Goal: Information Seeking & Learning: Learn about a topic

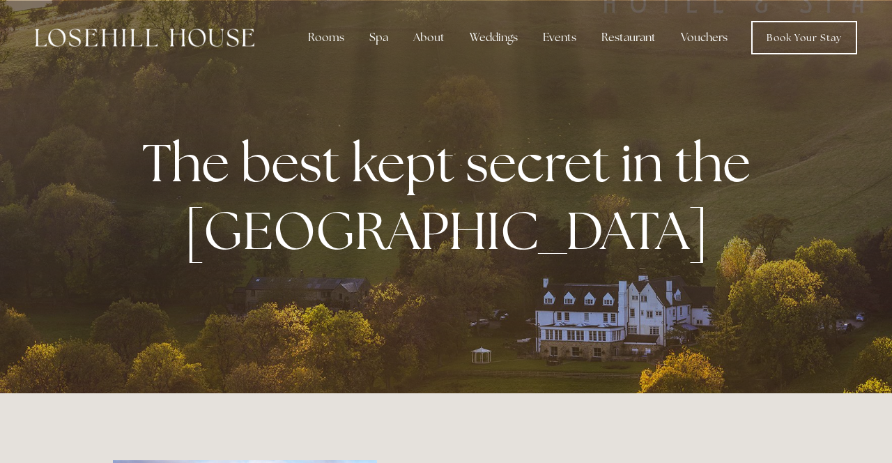
click at [628, 38] on div "Restaurant" at bounding box center [628, 38] width 77 height 28
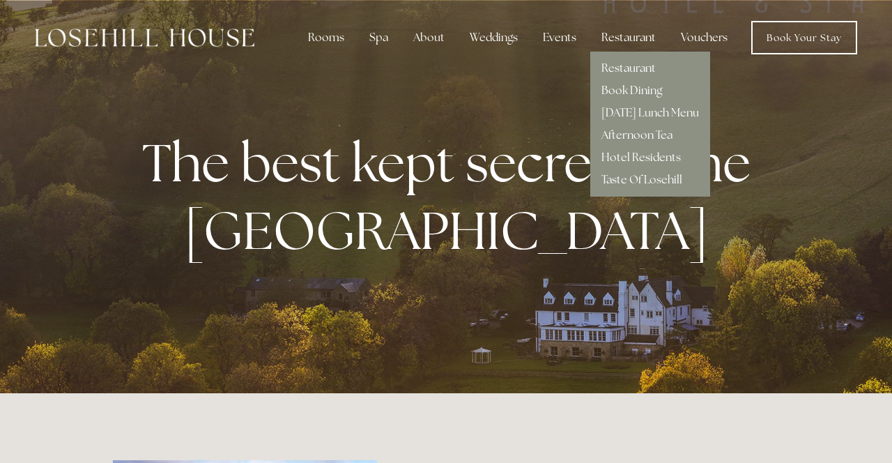
click at [663, 176] on link "Taste Of Losehill" at bounding box center [642, 179] width 81 height 15
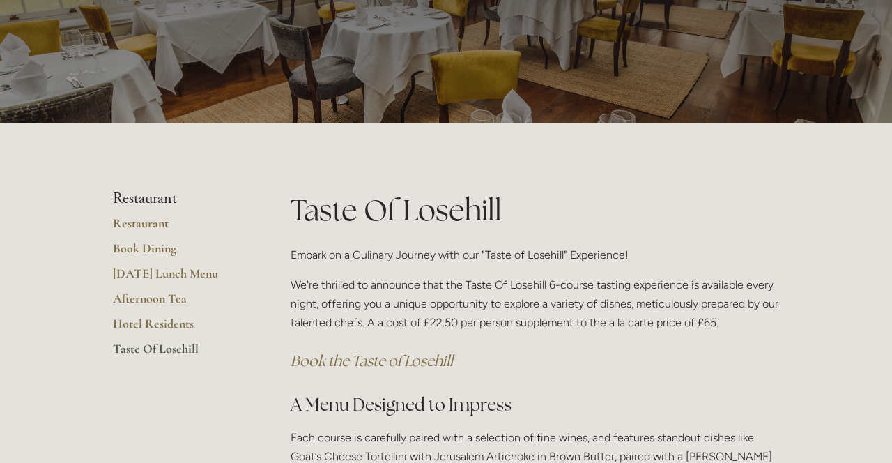
scroll to position [89, 0]
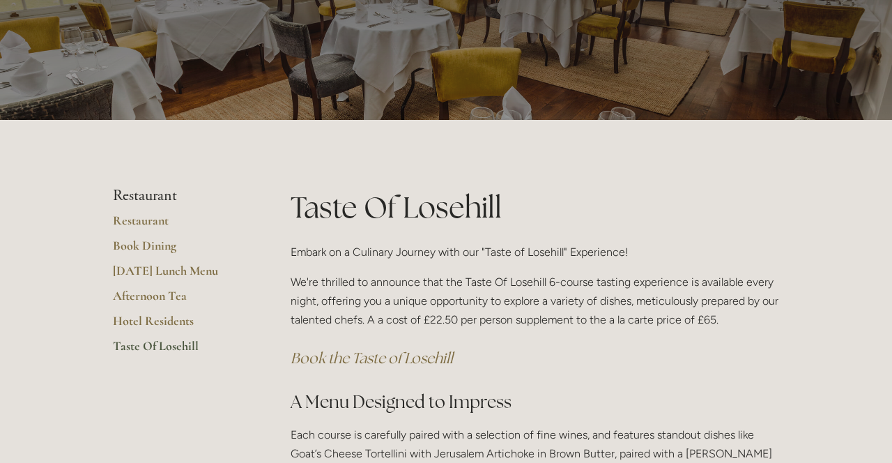
click at [129, 270] on link "[DATE] Lunch Menu" at bounding box center [179, 275] width 133 height 25
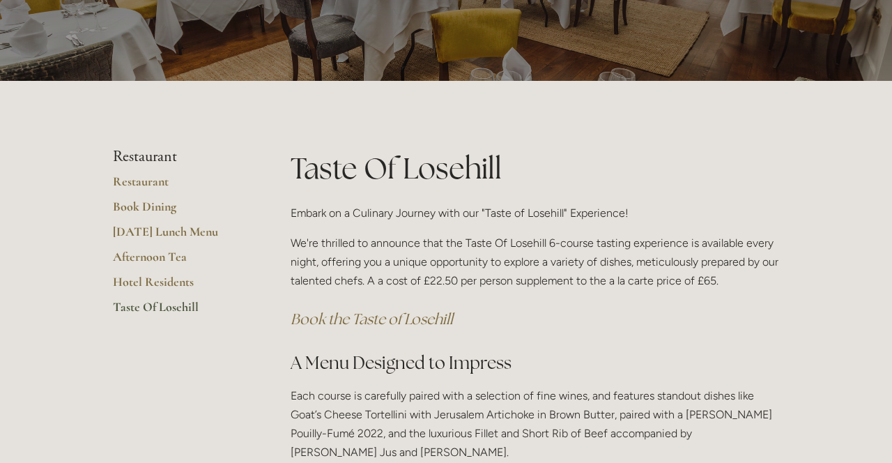
scroll to position [134, 0]
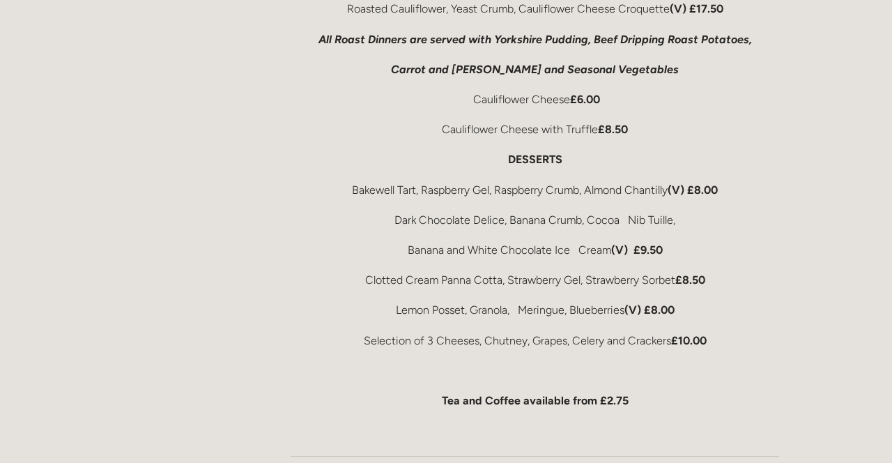
scroll to position [721, 0]
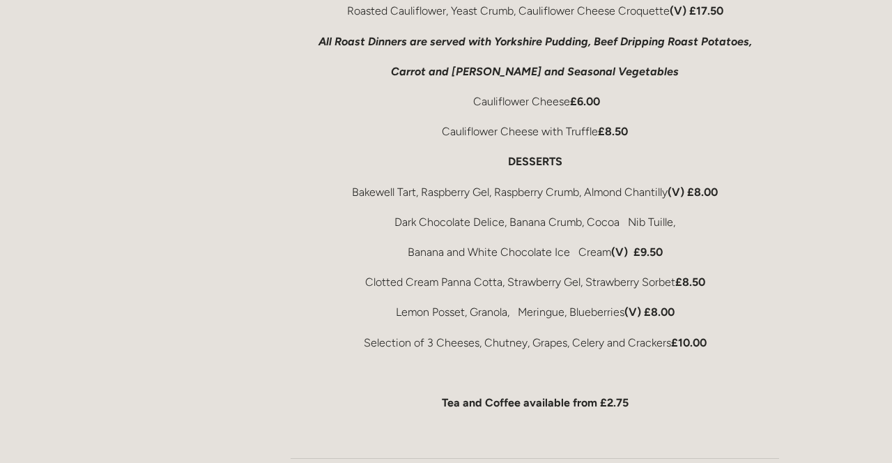
click at [853, 312] on div "Rooms Rooms Your Stay Book a stay Offers Spa" at bounding box center [446, 330] width 892 height 2102
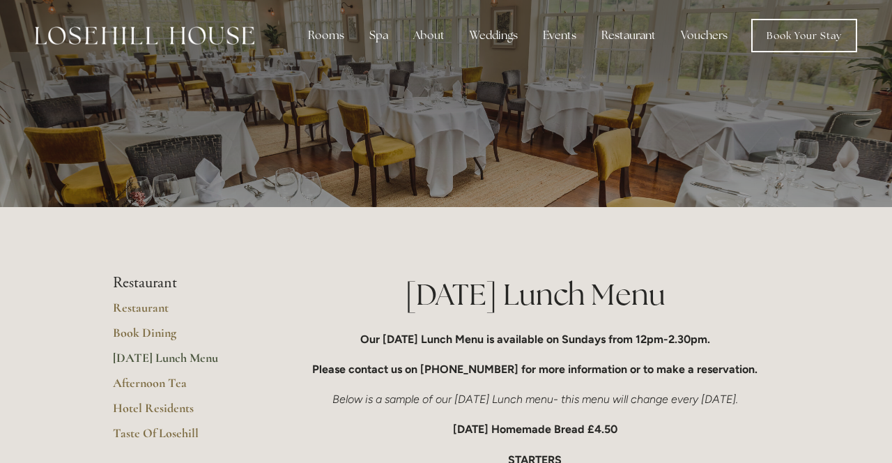
scroll to position [3, 0]
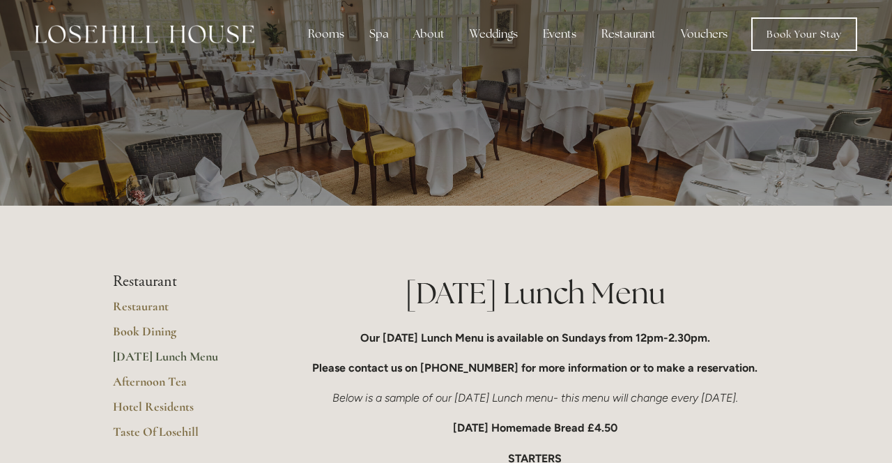
click at [157, 406] on link "Hotel Residents" at bounding box center [179, 411] width 133 height 25
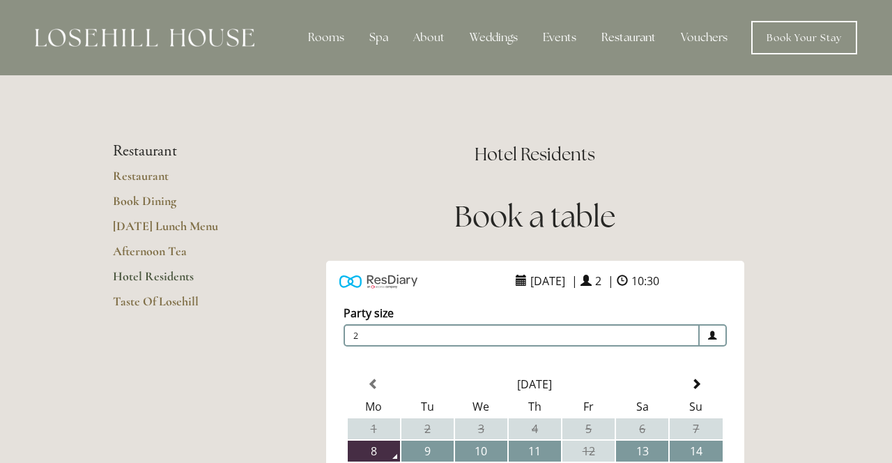
click at [127, 304] on link "Taste Of Losehill" at bounding box center [179, 305] width 133 height 25
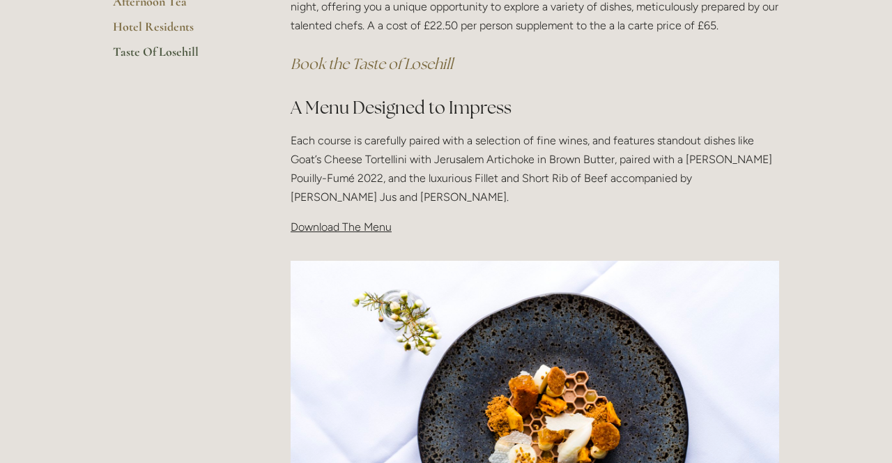
scroll to position [385, 0]
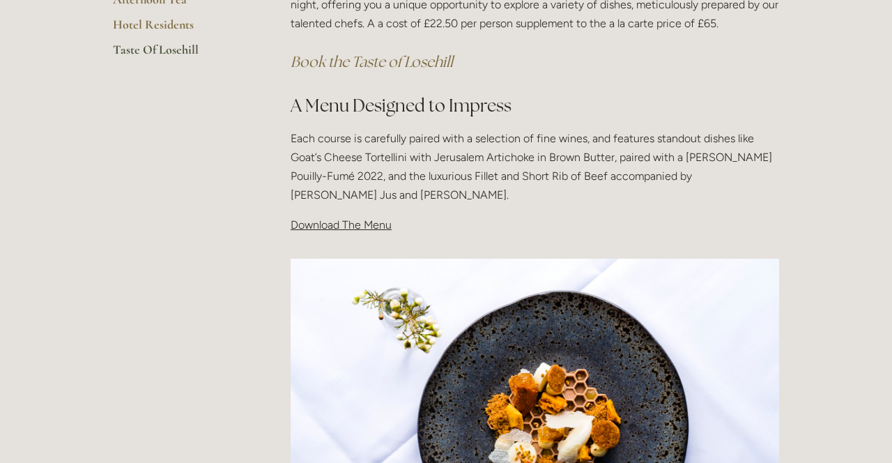
click at [349, 226] on span "Download The Menu" at bounding box center [341, 224] width 101 height 13
click at [328, 229] on span "Download The Menu" at bounding box center [341, 224] width 101 height 13
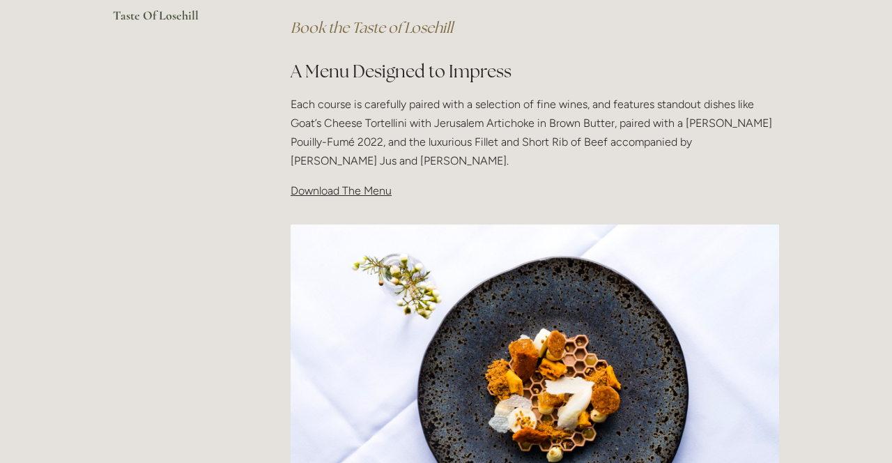
scroll to position [422, 0]
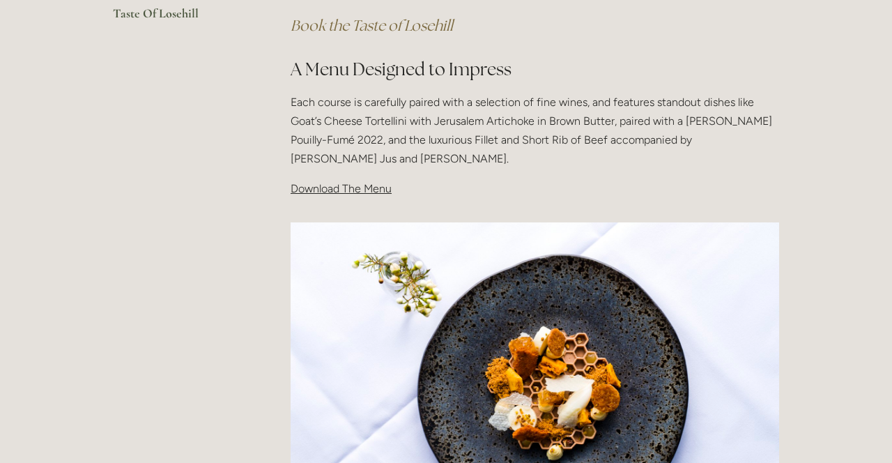
click at [349, 192] on span "Download The Menu" at bounding box center [341, 188] width 101 height 13
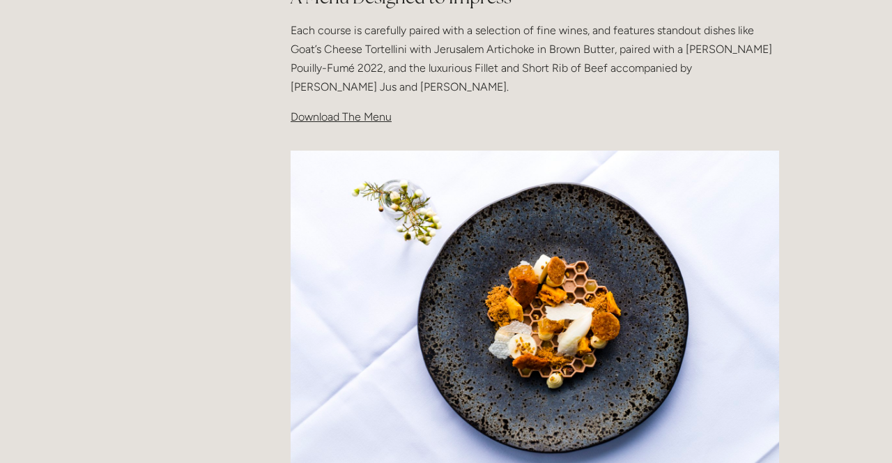
scroll to position [487, 0]
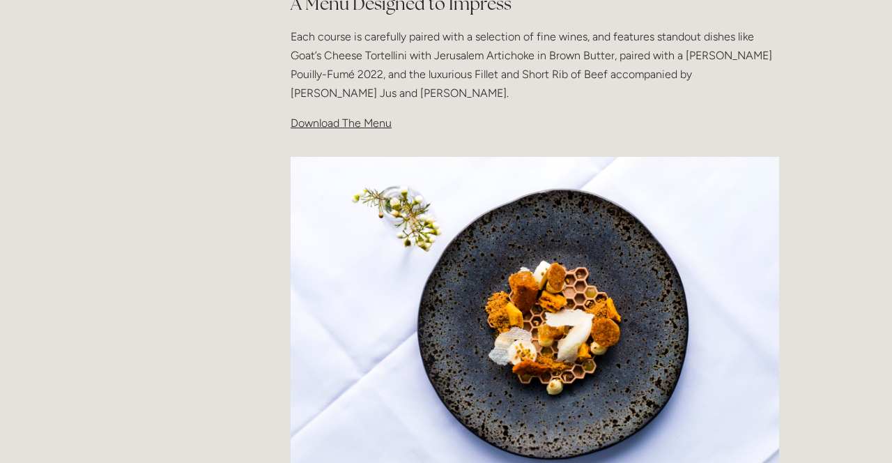
click at [329, 124] on span "Download The Menu" at bounding box center [341, 122] width 101 height 13
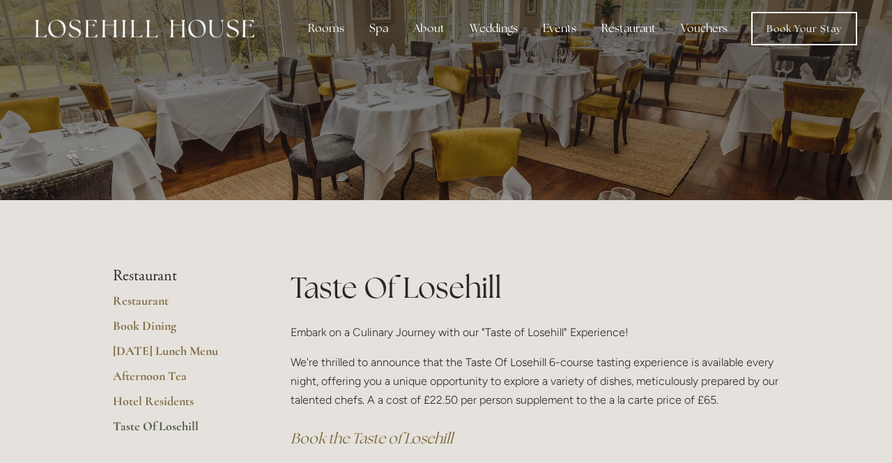
scroll to position [0, 0]
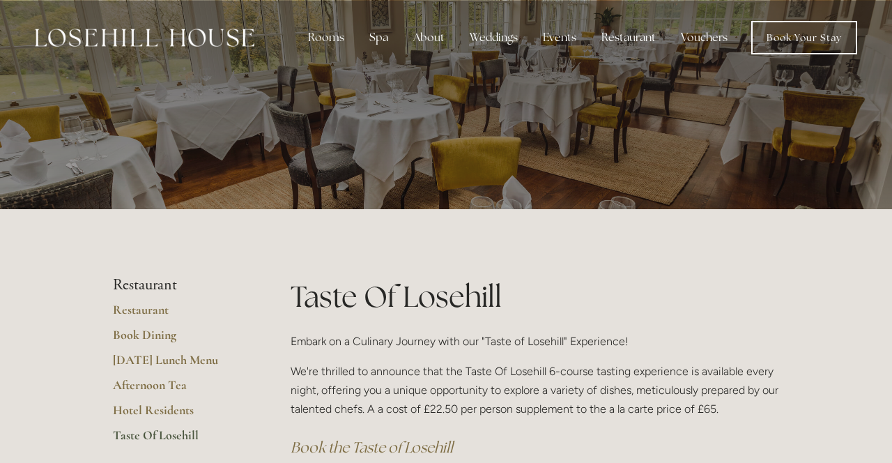
click at [323, 42] on div "Rooms" at bounding box center [326, 38] width 59 height 28
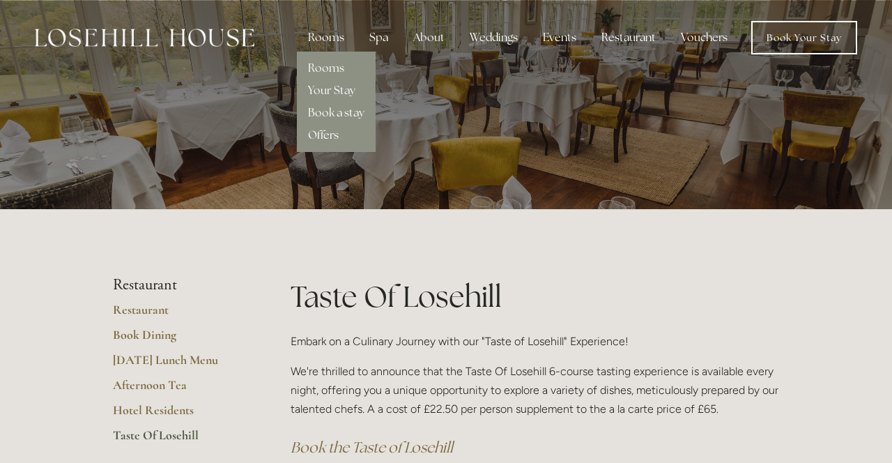
click at [329, 141] on link "Offers" at bounding box center [323, 135] width 31 height 15
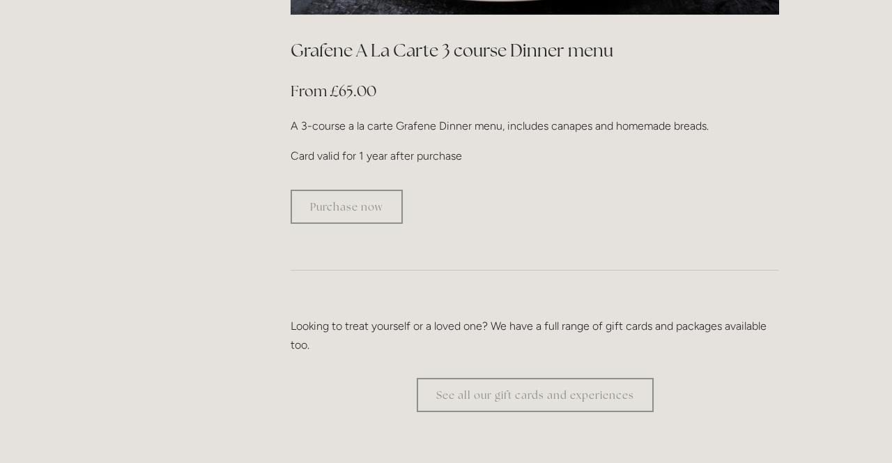
scroll to position [2607, 0]
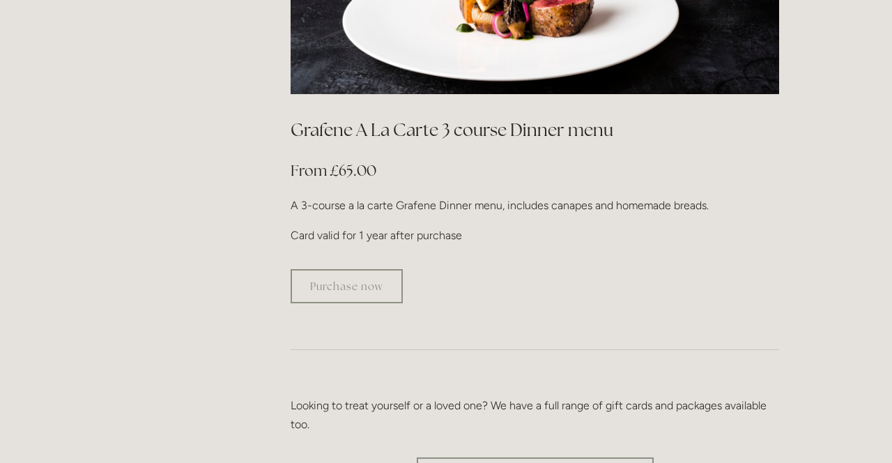
scroll to position [2517, 0]
